Goal: Find specific page/section: Find specific page/section

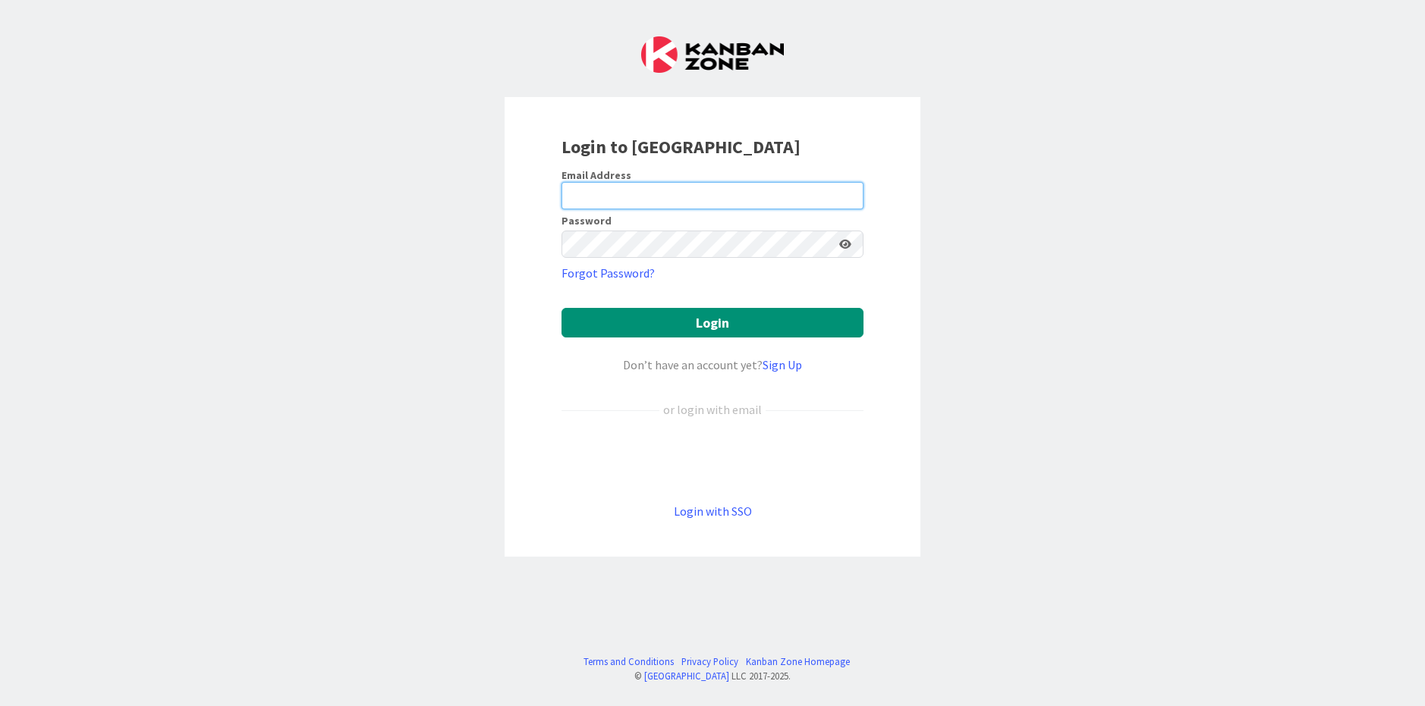
click at [640, 189] on input "email" at bounding box center [712, 195] width 302 height 27
click at [690, 191] on input "email" at bounding box center [712, 195] width 302 height 27
type input "[EMAIL_ADDRESS][PERSON_NAME][DOMAIN_NAME]"
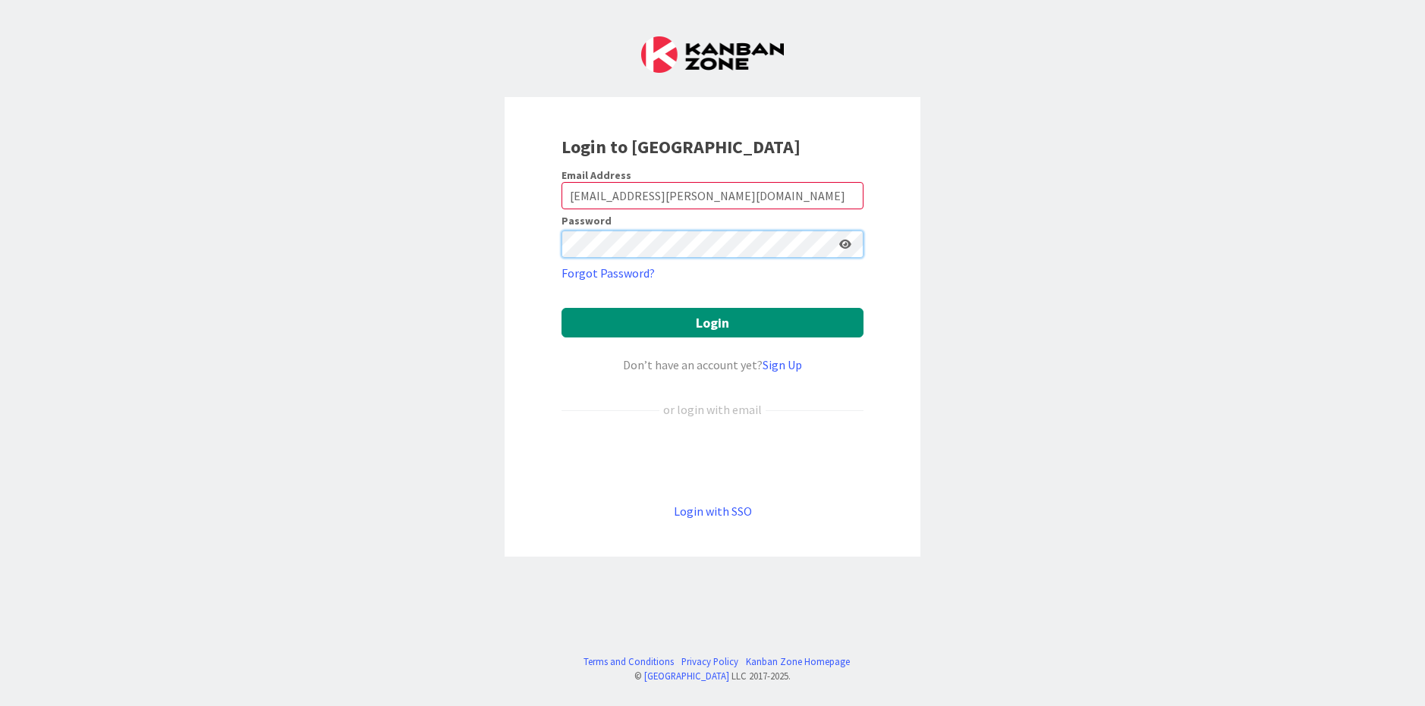
click at [561, 308] on button "Login" at bounding box center [712, 323] width 302 height 30
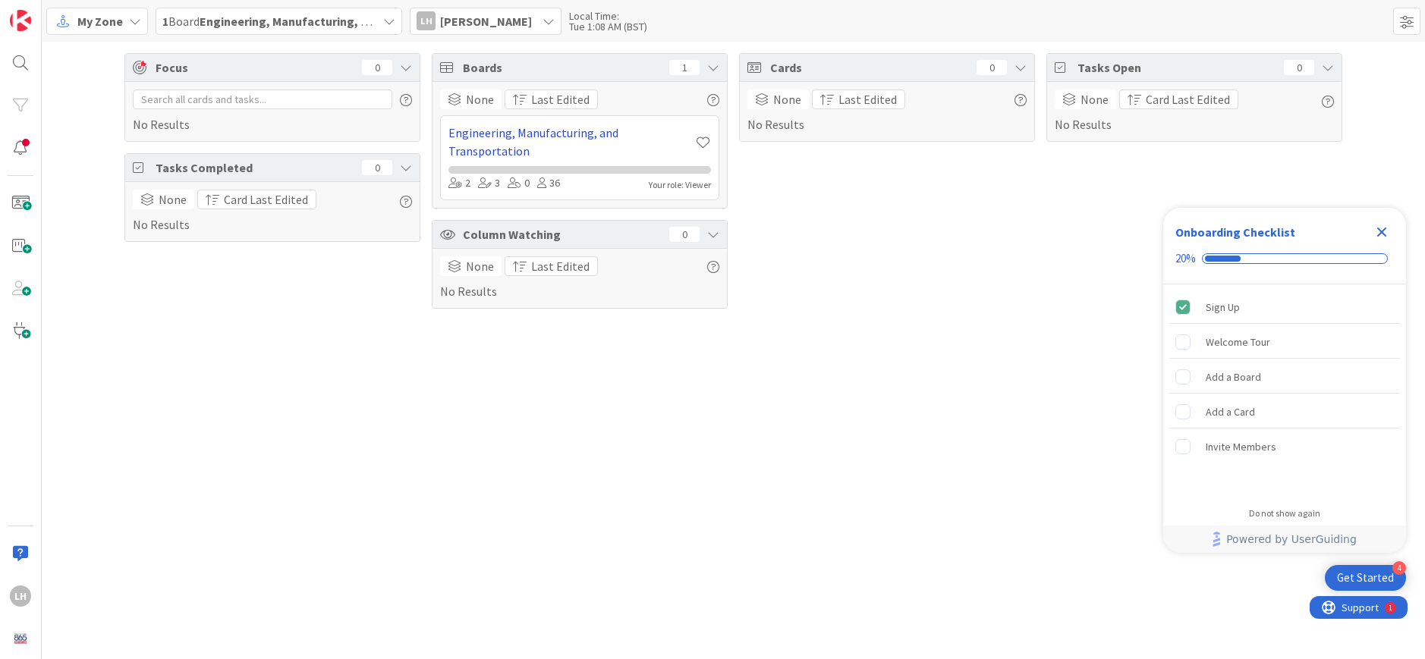
click at [590, 134] on link "Engineering, Manufacturing, and Transportation" at bounding box center [571, 142] width 247 height 36
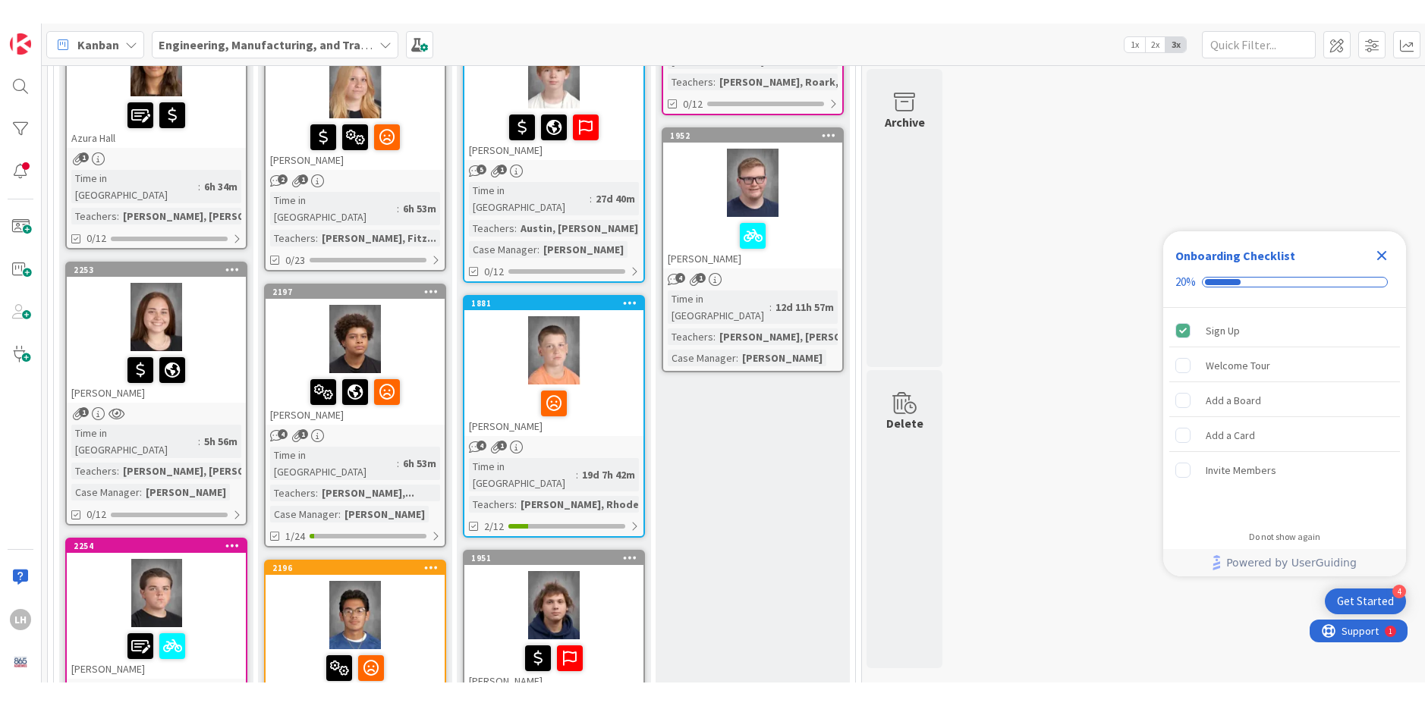
scroll to position [860, 0]
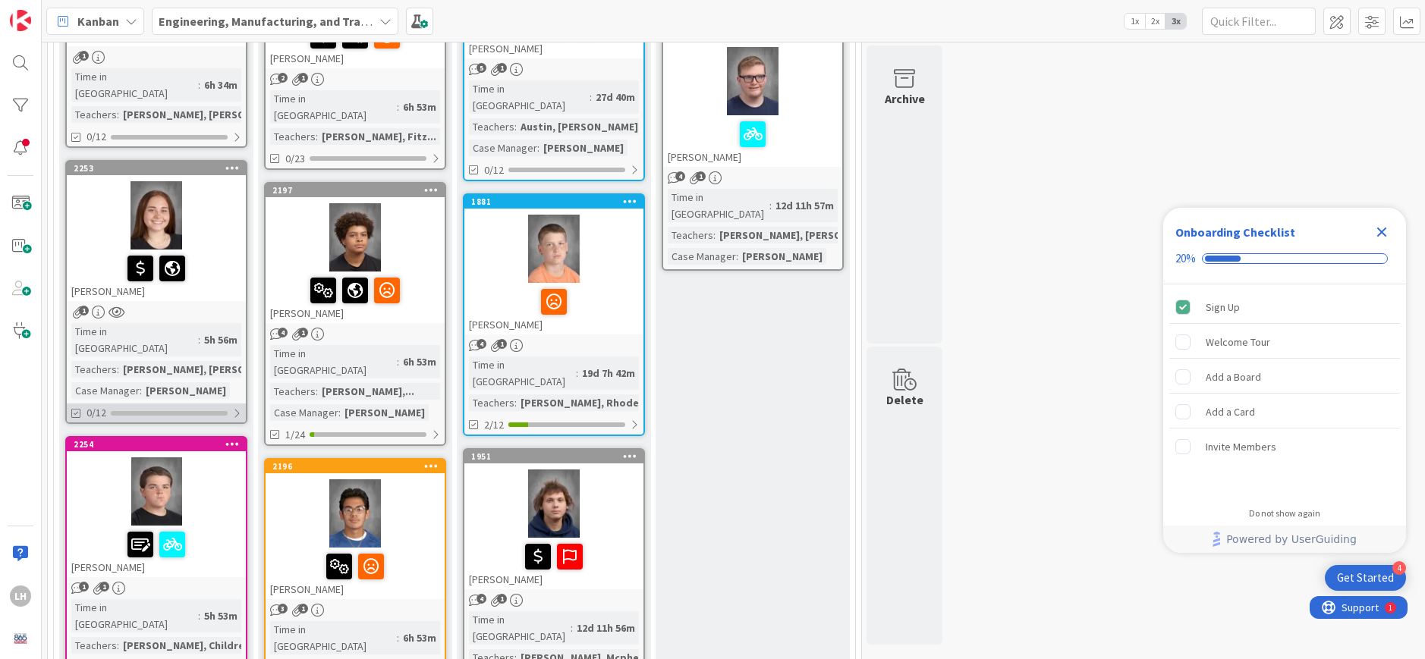
click at [238, 407] on div at bounding box center [236, 413] width 9 height 12
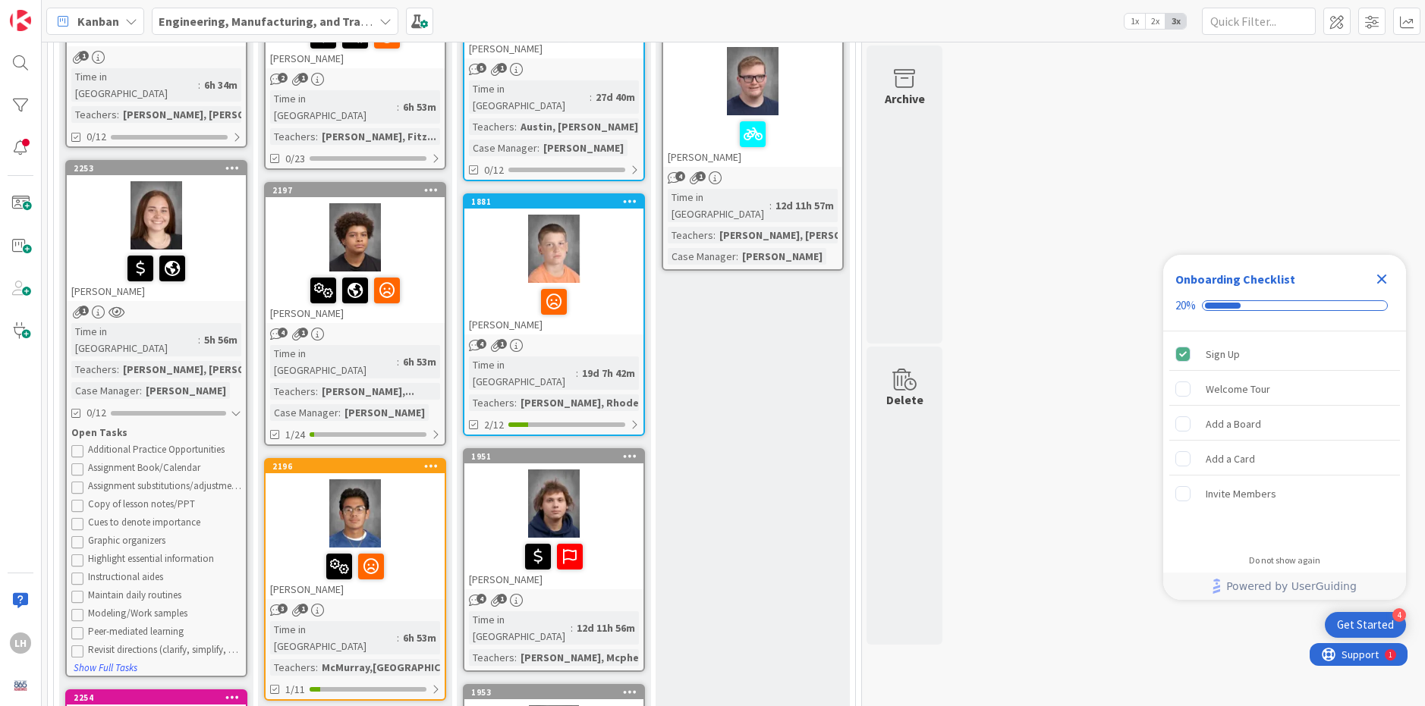
click at [109, 361] on div "Teachers" at bounding box center [94, 369] width 46 height 17
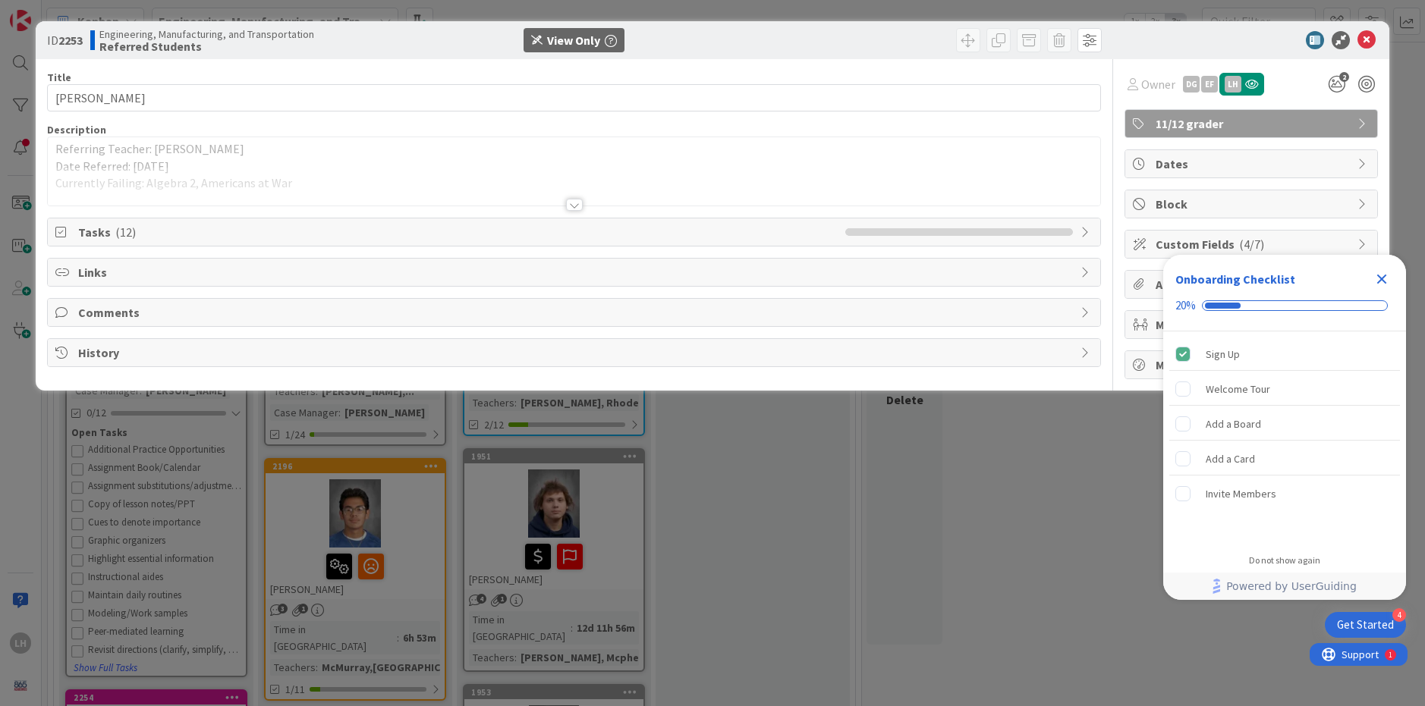
click at [1385, 278] on icon "Close Checklist" at bounding box center [1382, 280] width 10 height 10
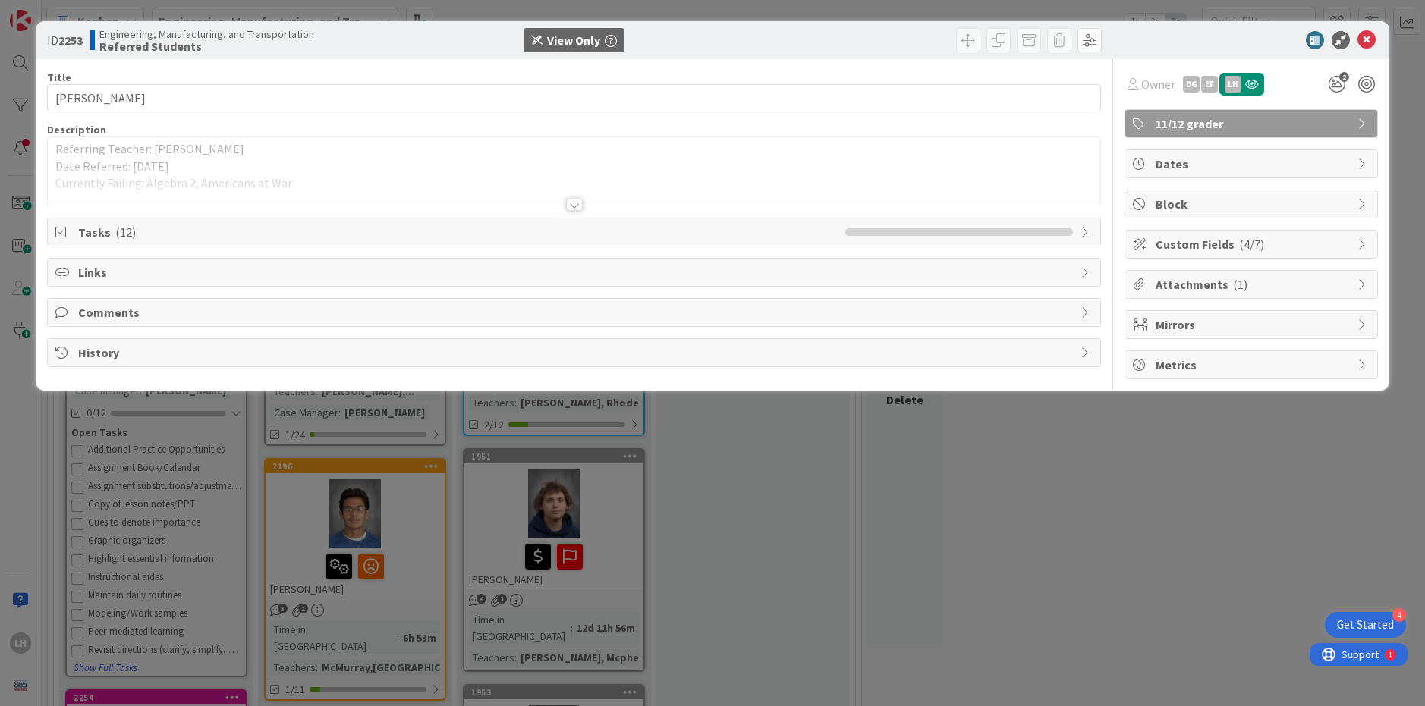
click at [938, 513] on div "ID 2253 Engineering, Manufacturing, and Transportation Referred Students View O…" at bounding box center [712, 353] width 1425 height 706
